Goal: Task Accomplishment & Management: Use online tool/utility

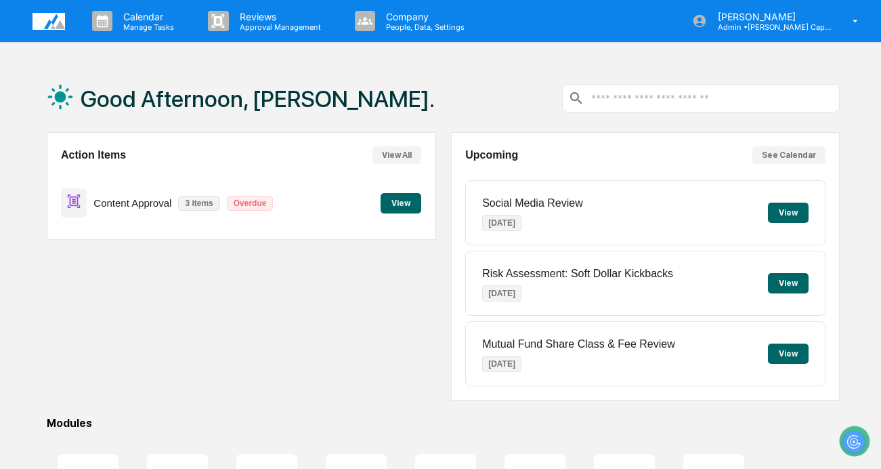
click at [405, 201] on button "View" at bounding box center [401, 203] width 41 height 20
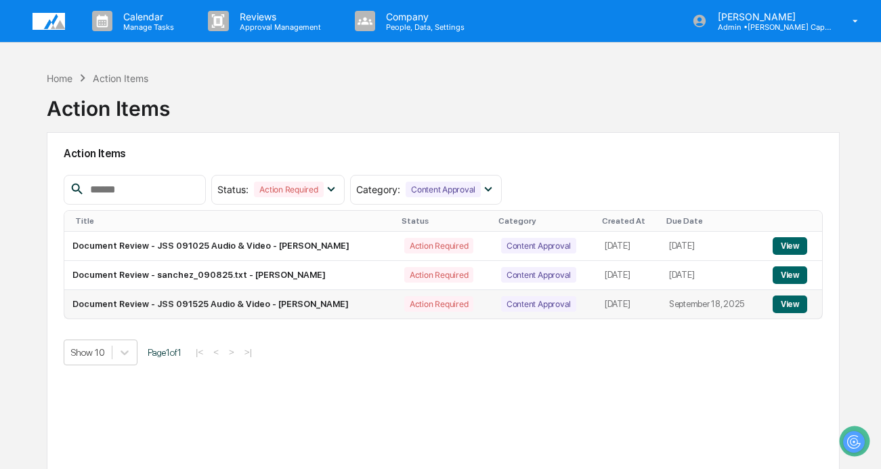
click at [806, 295] on td "View" at bounding box center [794, 304] width 58 height 28
click at [799, 302] on button "View" at bounding box center [790, 304] width 35 height 18
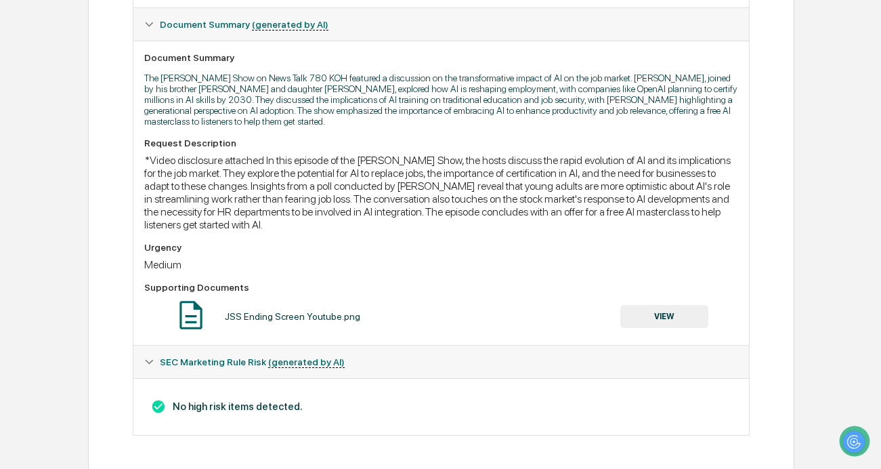
scroll to position [342, 0]
click at [672, 310] on button "VIEW" at bounding box center [665, 314] width 88 height 23
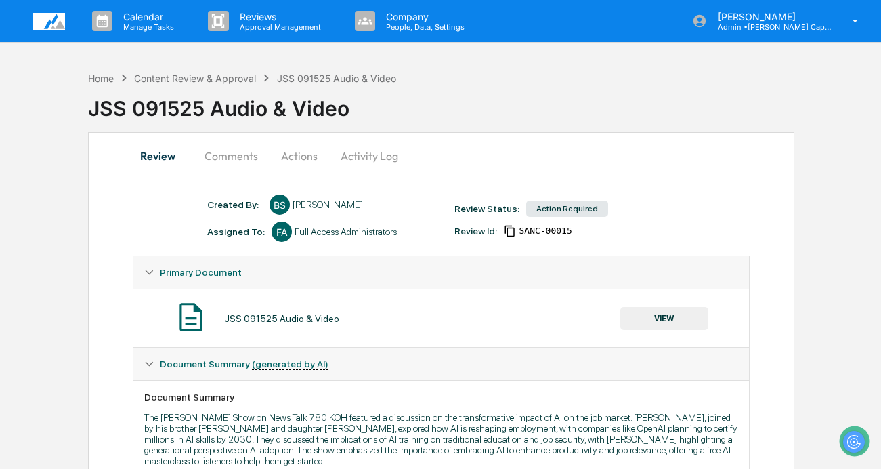
click at [675, 318] on button "VIEW" at bounding box center [665, 318] width 88 height 23
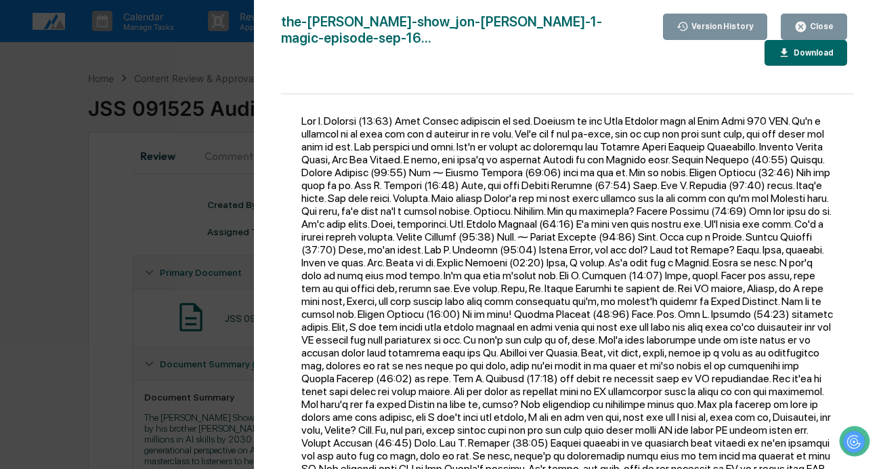
scroll to position [286, 0]
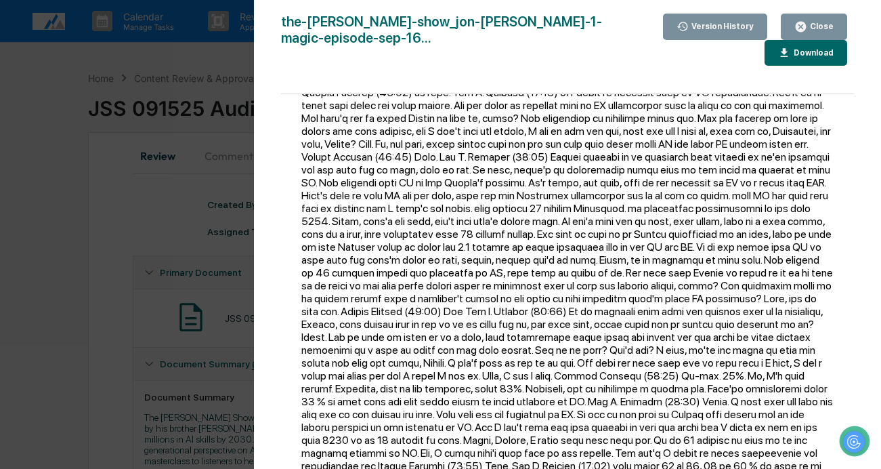
click at [56, 203] on div "Version History 09/15/2025, 11:16 PM Bailey Sanchez the-jon-sanchez-show_jon-de…" at bounding box center [440, 234] width 881 height 469
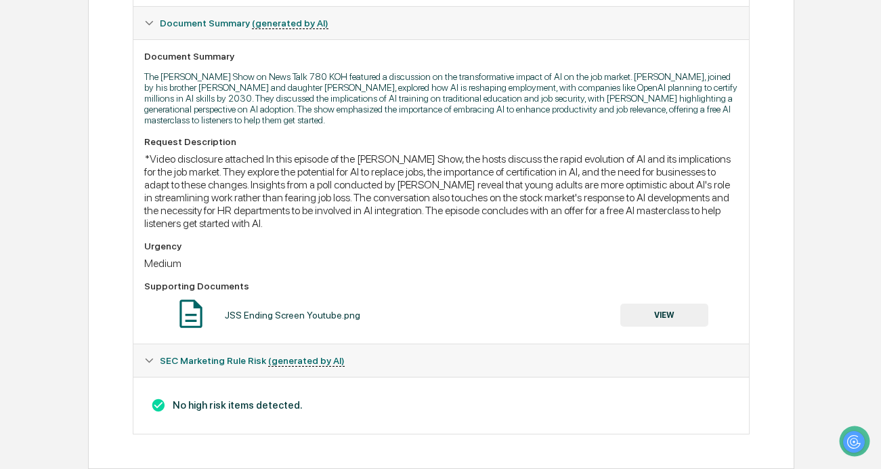
scroll to position [0, 0]
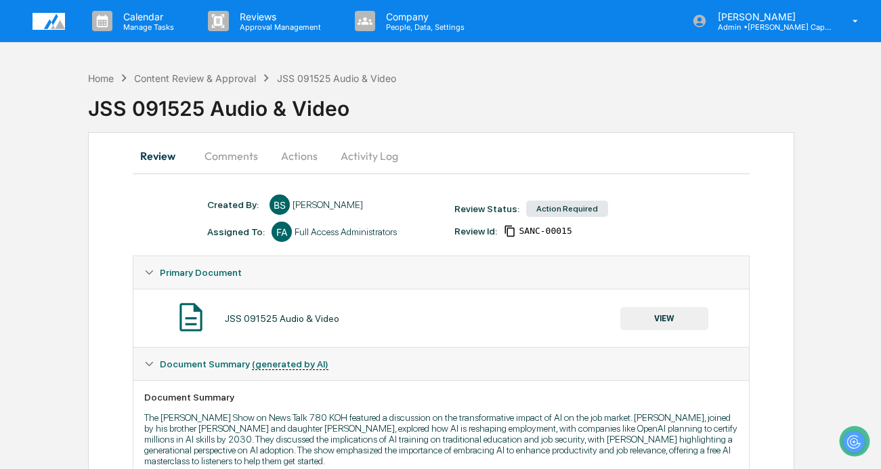
click at [247, 155] on button "Comments" at bounding box center [231, 156] width 75 height 33
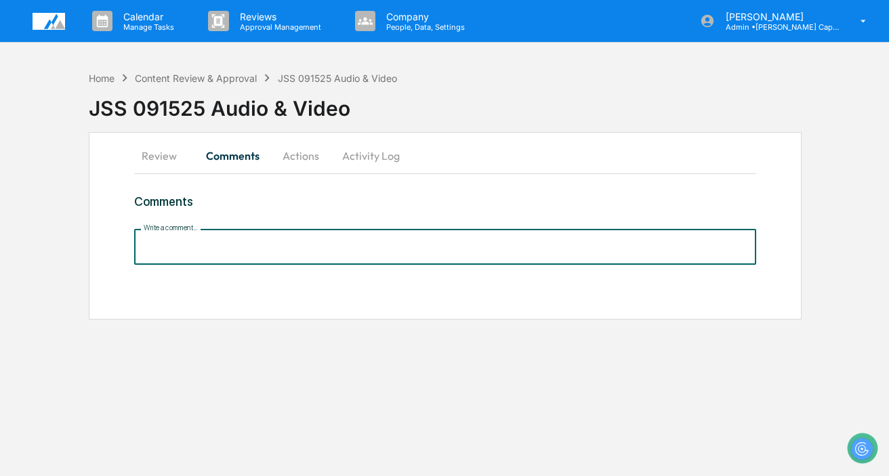
click at [254, 243] on input "Write a comment..." at bounding box center [445, 247] width 622 height 36
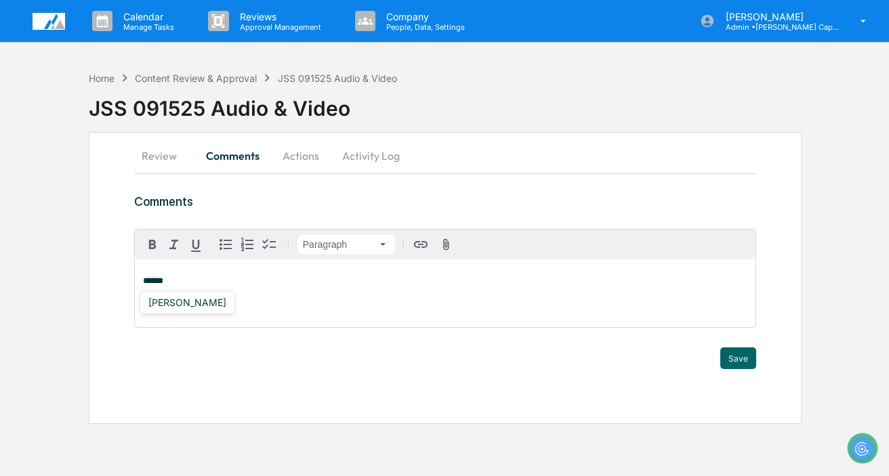
click at [187, 313] on div "[PERSON_NAME]" at bounding box center [188, 303] width 96 height 24
click at [189, 310] on div "[PERSON_NAME]" at bounding box center [187, 302] width 89 height 17
click at [742, 366] on button "Save" at bounding box center [738, 359] width 36 height 22
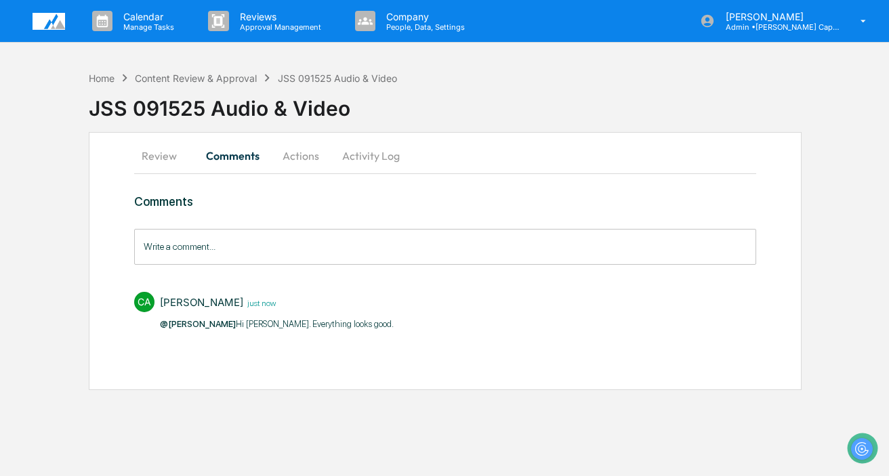
click at [300, 154] on button "Actions" at bounding box center [300, 156] width 61 height 33
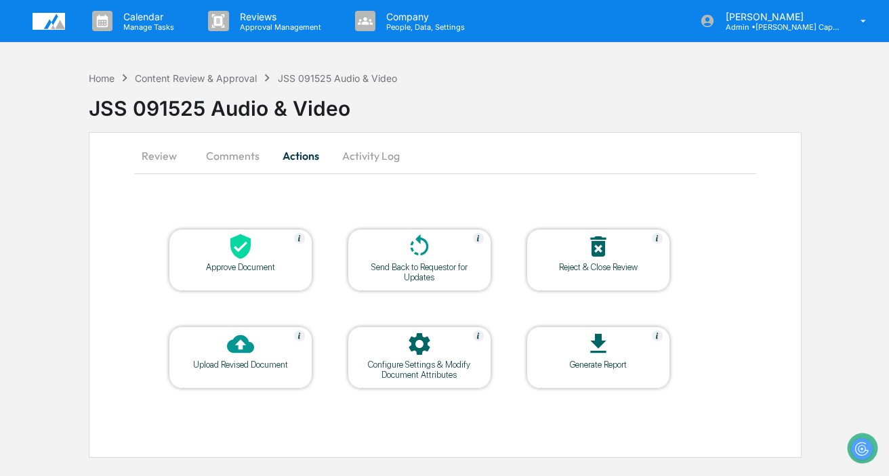
click at [268, 243] on div at bounding box center [240, 247] width 135 height 29
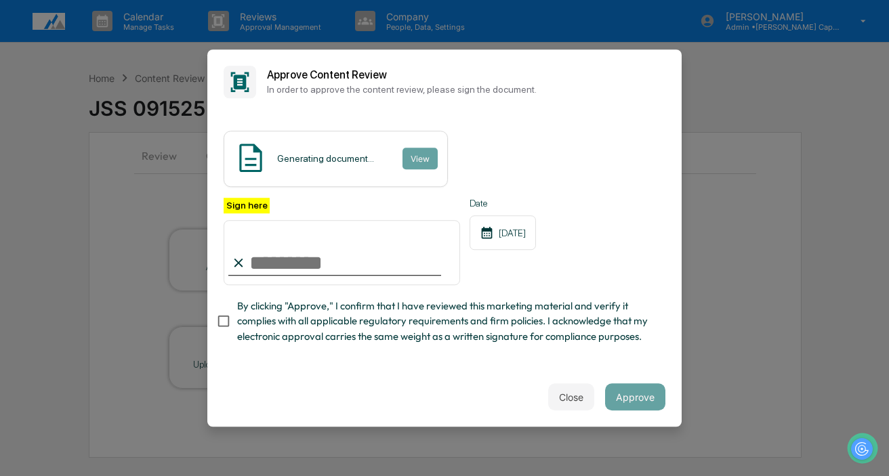
click at [395, 268] on input "Sign here" at bounding box center [342, 252] width 236 height 65
type input "**********"
click at [298, 319] on span "By clicking "Approve," I confirm that I have reviewed this marketing material a…" at bounding box center [445, 321] width 417 height 45
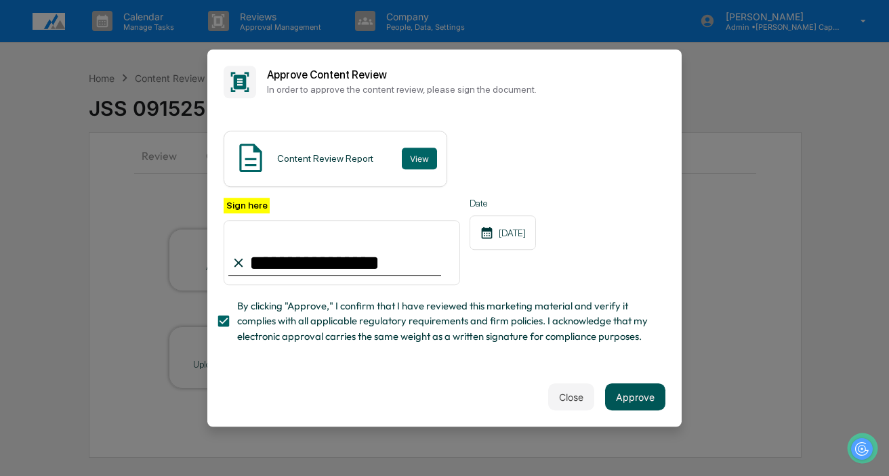
click at [629, 385] on button "Approve" at bounding box center [635, 396] width 60 height 27
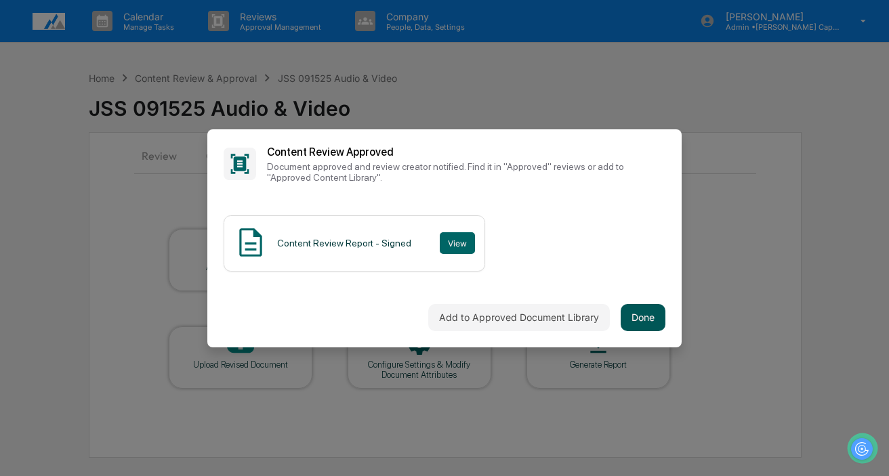
click at [646, 321] on button "Done" at bounding box center [643, 317] width 45 height 27
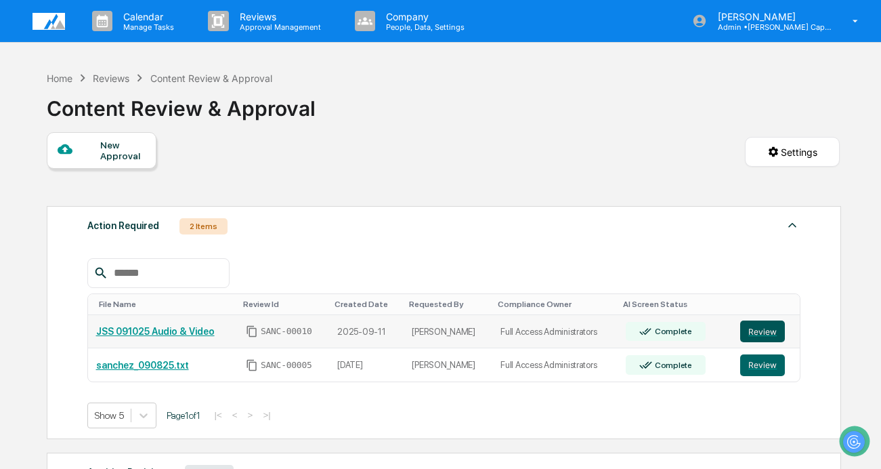
click at [752, 333] on button "Review" at bounding box center [762, 331] width 45 height 22
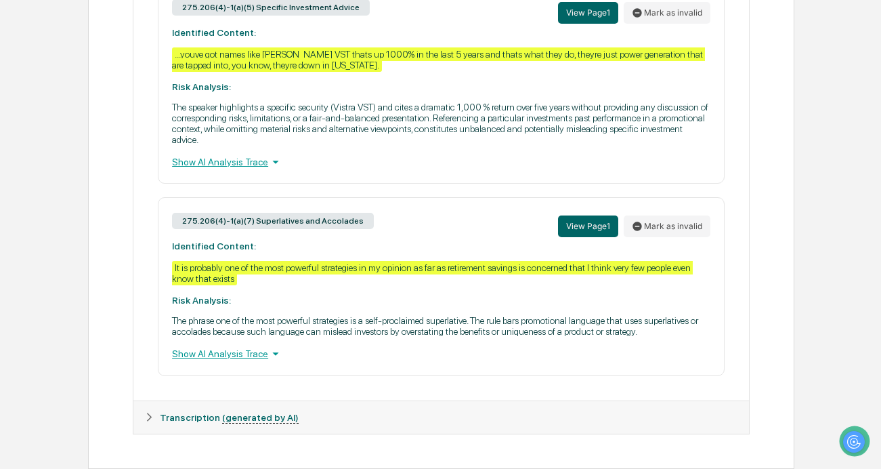
scroll to position [796, 7]
